Goal: Navigation & Orientation: Find specific page/section

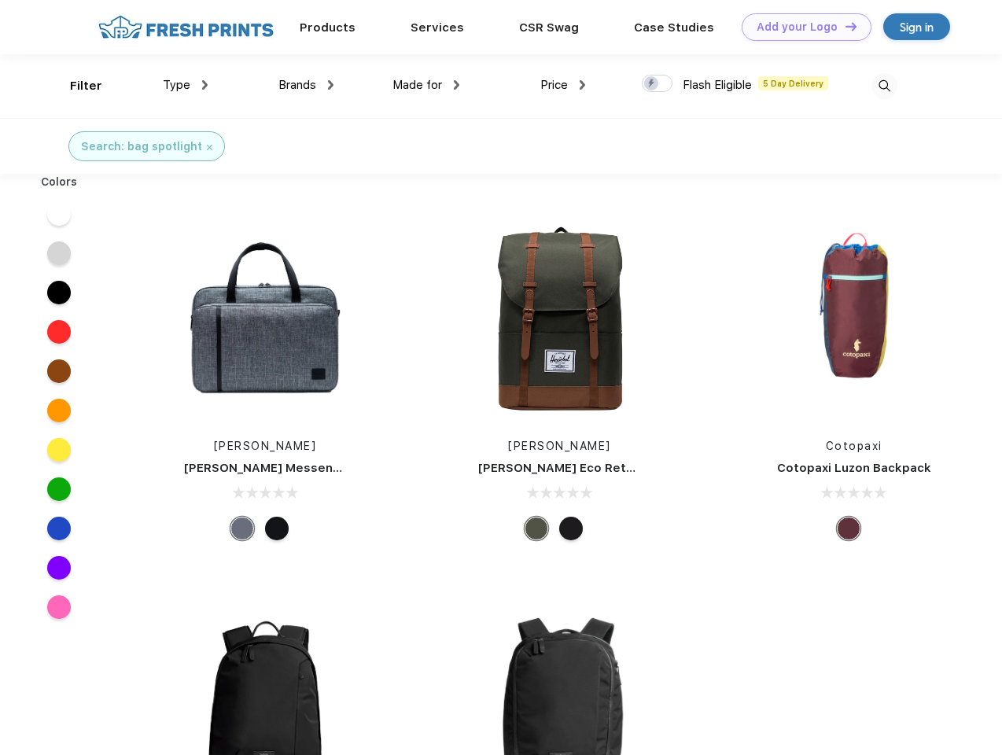
click at [800, 27] on link "Add your Logo Design Tool" at bounding box center [806, 27] width 130 height 28
click at [0, 0] on div "Design Tool" at bounding box center [0, 0] width 0 height 0
click at [844, 26] on link "Add your Logo Design Tool" at bounding box center [806, 27] width 130 height 28
click at [75, 86] on div "Filter" at bounding box center [86, 86] width 32 height 18
click at [186, 85] on span "Type" at bounding box center [177, 85] width 28 height 14
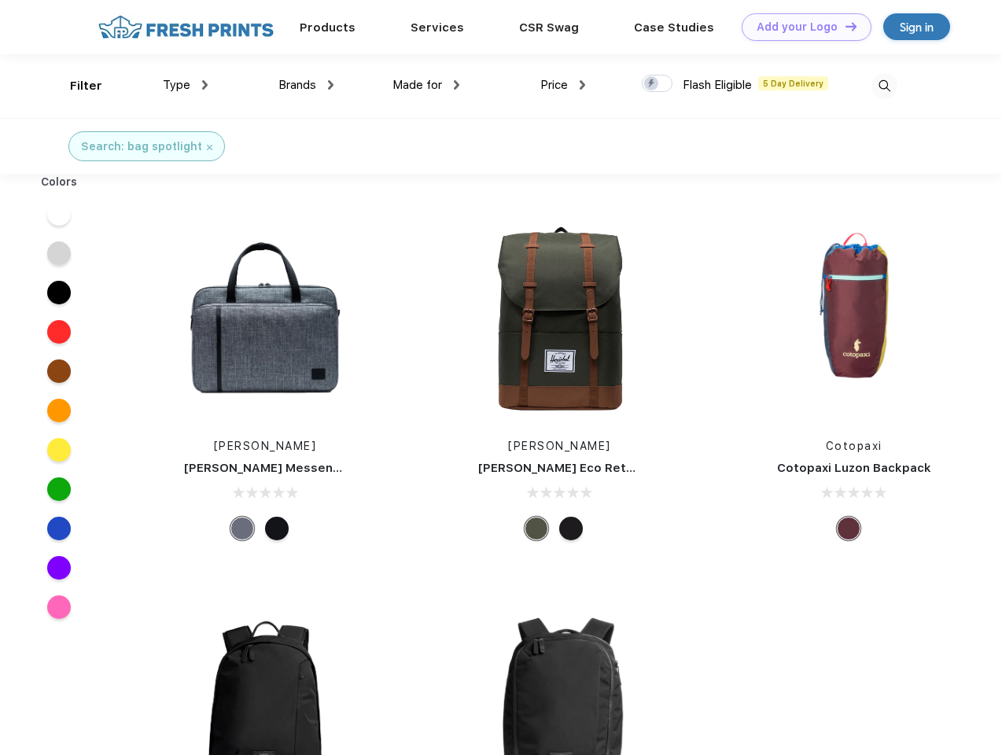
click at [306, 85] on span "Brands" at bounding box center [297, 85] width 38 height 14
click at [426, 85] on span "Made for" at bounding box center [417, 85] width 50 height 14
click at [563, 85] on span "Price" at bounding box center [554, 85] width 28 height 14
click at [657, 84] on div at bounding box center [657, 83] width 31 height 17
click at [652, 84] on input "checkbox" at bounding box center [647, 79] width 10 height 10
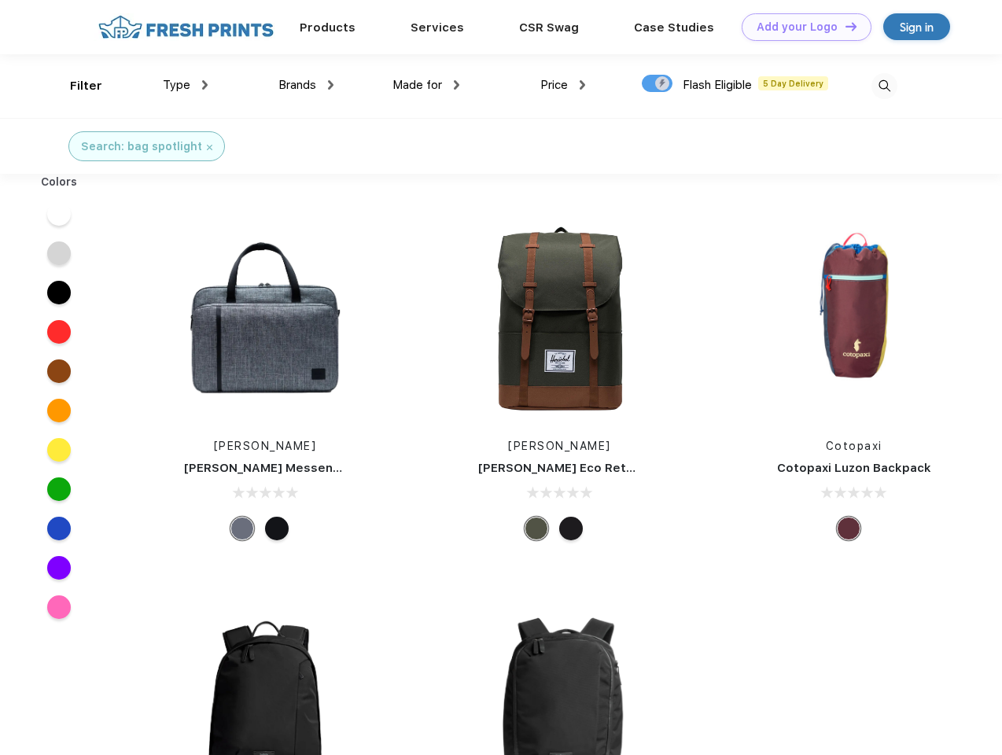
click at [884, 86] on img at bounding box center [884, 86] width 26 height 26
